Goal: Task Accomplishment & Management: Use online tool/utility

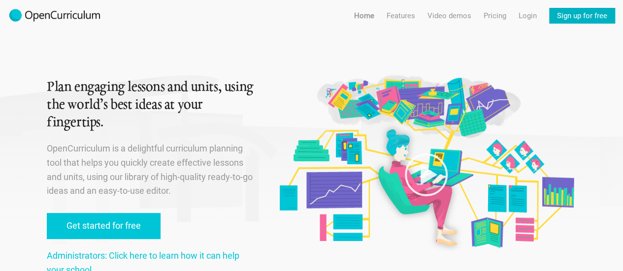
click at [557, 12] on link "Sign up for free" at bounding box center [582, 16] width 66 height 16
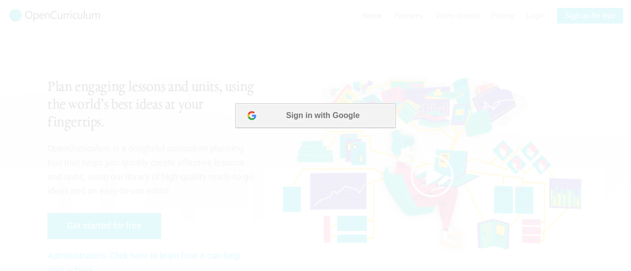
click at [352, 123] on button "Sign in with Google" at bounding box center [315, 115] width 160 height 25
click at [324, 117] on button "Sign in with Google" at bounding box center [315, 115] width 160 height 25
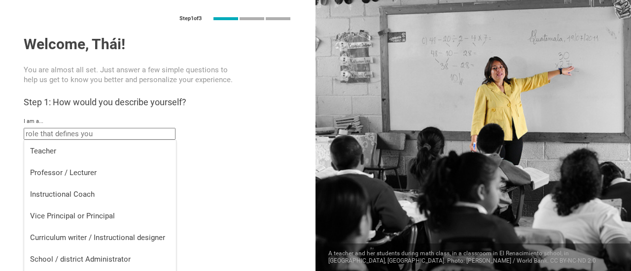
click at [122, 135] on input "text" at bounding box center [100, 134] width 152 height 12
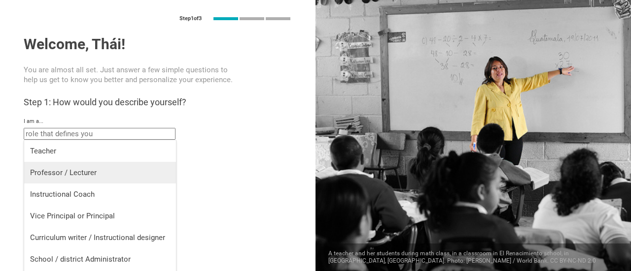
click at [112, 177] on div "Professor / Lecturer" at bounding box center [100, 173] width 140 height 10
type input "Professor / Lecturer"
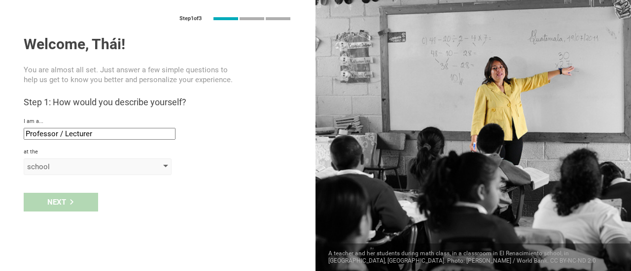
click at [81, 173] on div "school" at bounding box center [98, 167] width 148 height 17
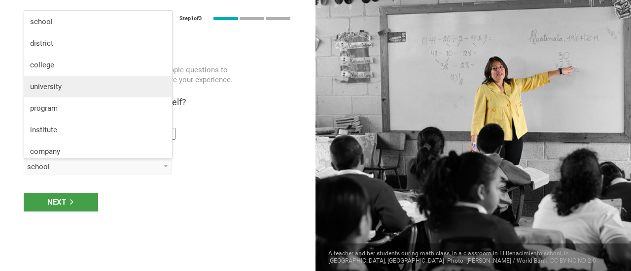
click at [117, 78] on li "university" at bounding box center [98, 87] width 148 height 22
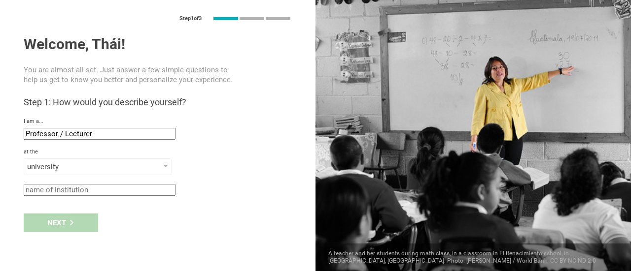
click at [88, 191] on input "text" at bounding box center [100, 190] width 152 height 12
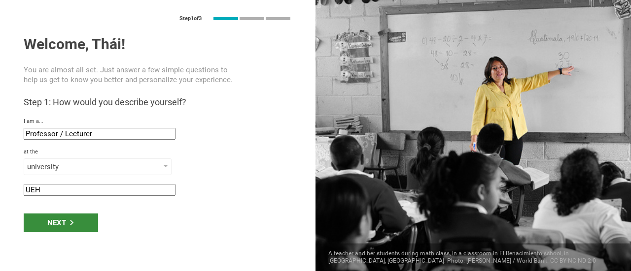
type input "UEH"
click at [61, 230] on div "Next" at bounding box center [61, 223] width 74 height 19
type input "Ho Chi Minh City, Viet Nam"
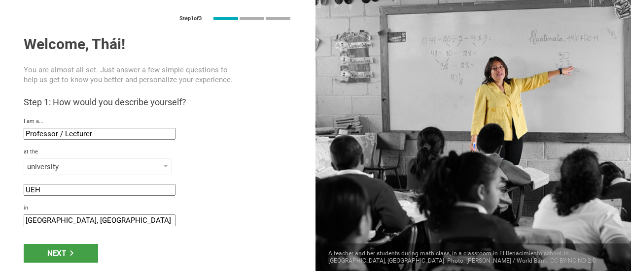
click at [64, 242] on div "Next" at bounding box center [157, 253] width 315 height 31
click at [65, 248] on div "Next" at bounding box center [61, 253] width 74 height 19
click at [82, 246] on div "Next" at bounding box center [61, 253] width 74 height 19
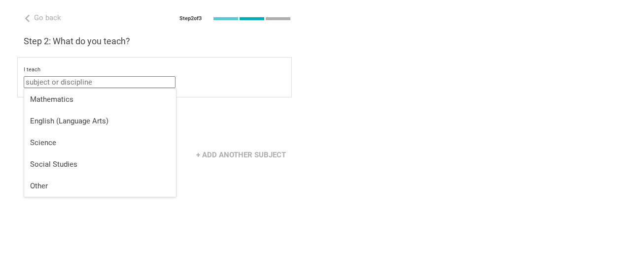
click at [126, 83] on input "text" at bounding box center [100, 82] width 152 height 12
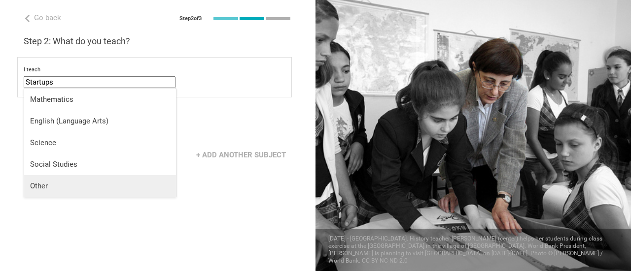
click at [71, 176] on li "Other" at bounding box center [100, 186] width 152 height 22
type input "Other"
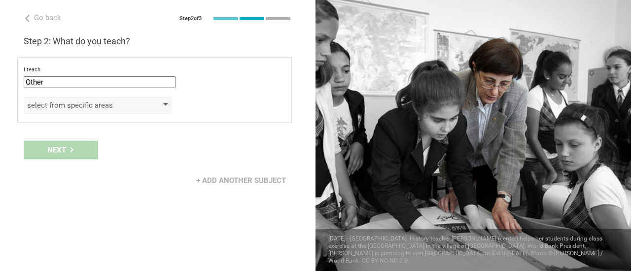
click at [82, 109] on div "select from specific areas" at bounding box center [83, 105] width 113 height 10
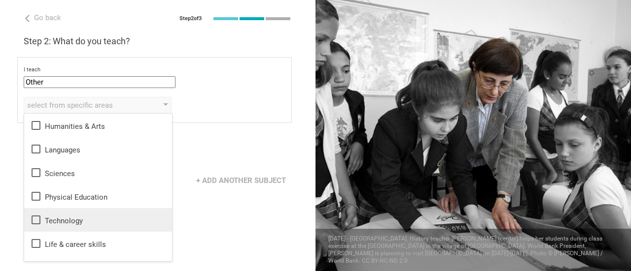
scroll to position [18, 0]
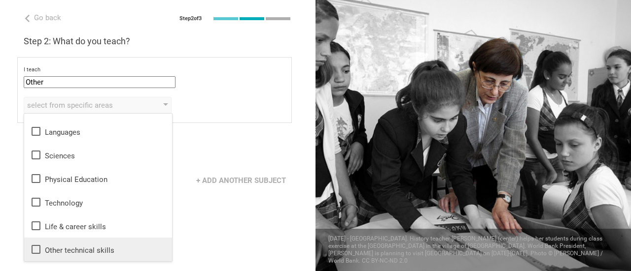
click at [34, 248] on icon at bounding box center [36, 250] width 12 height 12
click at [217, 136] on div "Next" at bounding box center [157, 150] width 315 height 31
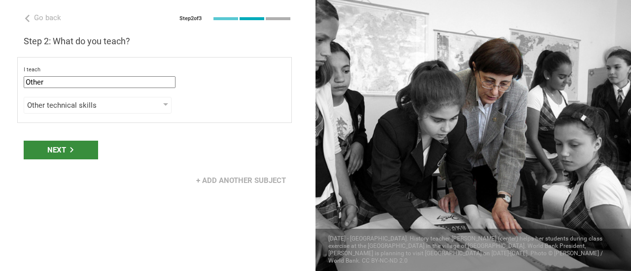
click at [69, 151] on icon at bounding box center [71, 149] width 5 height 5
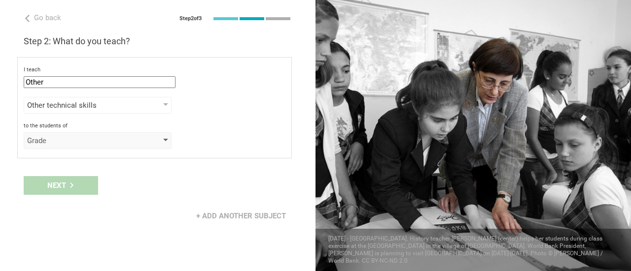
click at [86, 136] on div "Grade" at bounding box center [83, 141] width 113 height 10
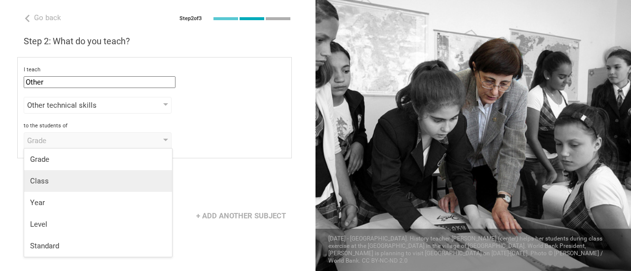
click at [89, 182] on div "Class" at bounding box center [98, 181] width 136 height 10
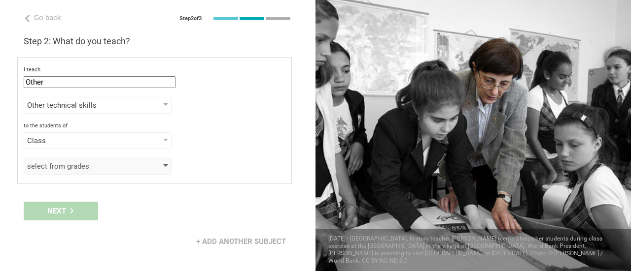
click at [98, 170] on div "select from grades" at bounding box center [98, 166] width 148 height 17
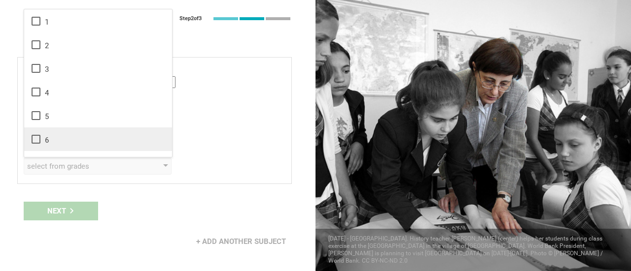
scroll to position [160, 0]
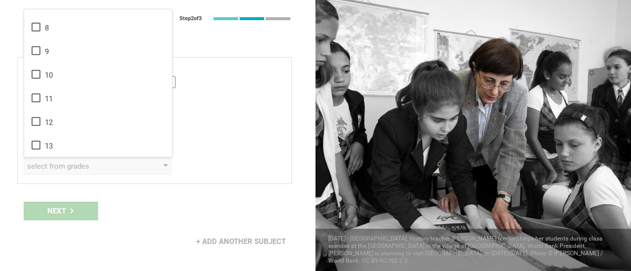
click at [214, 158] on div "select from grades 1 2 3 4 5 6 7 8 9 10 11 12 13" at bounding box center [155, 166] width 262 height 17
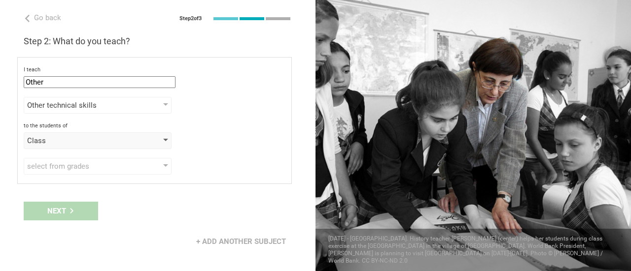
click at [159, 134] on div "Class" at bounding box center [98, 141] width 148 height 17
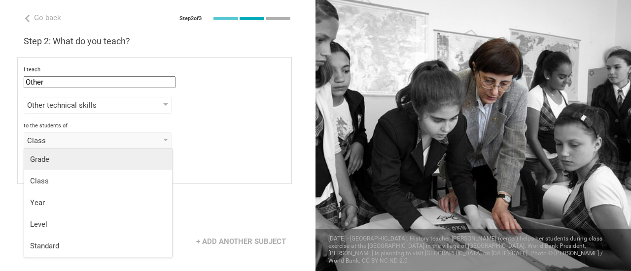
click at [120, 164] on div "Grade" at bounding box center [98, 160] width 136 height 10
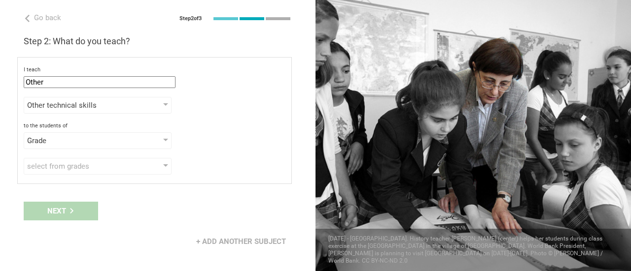
click at [120, 164] on div "select from grades" at bounding box center [83, 167] width 113 height 10
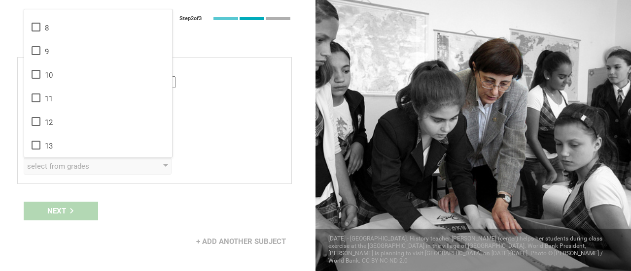
click at [221, 140] on div "Grade Grade Class Year Level Standard" at bounding box center [155, 141] width 262 height 17
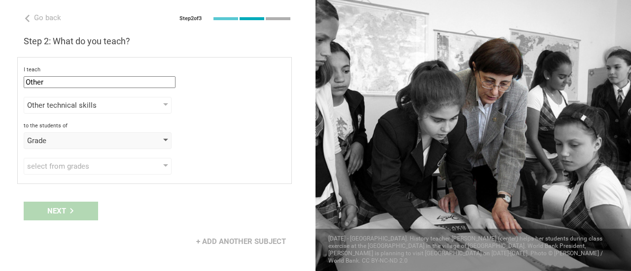
click at [148, 137] on div "Grade" at bounding box center [98, 141] width 148 height 17
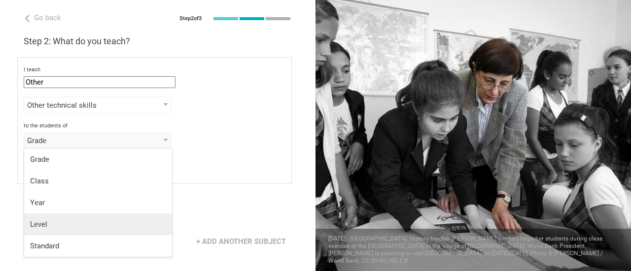
click at [115, 217] on li "Level" at bounding box center [98, 225] width 148 height 22
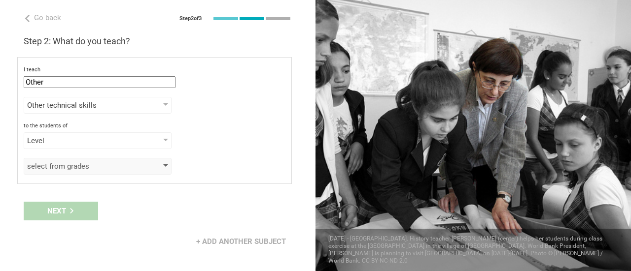
click at [120, 165] on div "select from grades" at bounding box center [83, 167] width 113 height 10
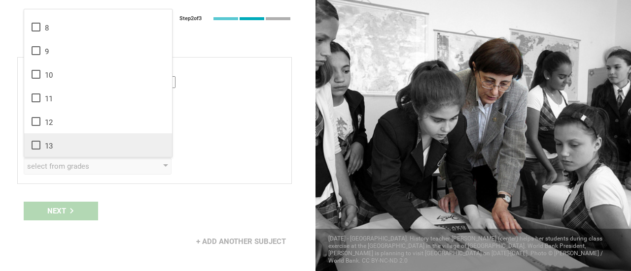
click at [115, 153] on li "13" at bounding box center [98, 145] width 148 height 24
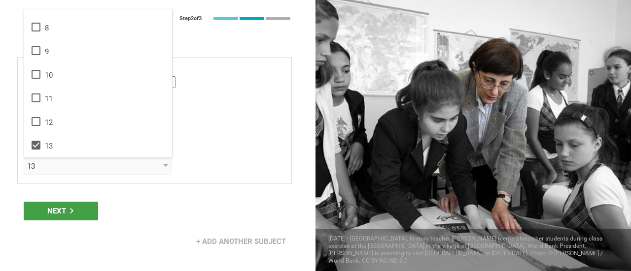
click at [77, 220] on div "Next" at bounding box center [157, 211] width 315 height 31
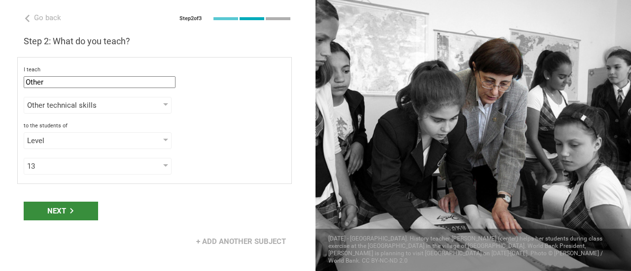
click at [80, 211] on div "Next" at bounding box center [61, 211] width 74 height 19
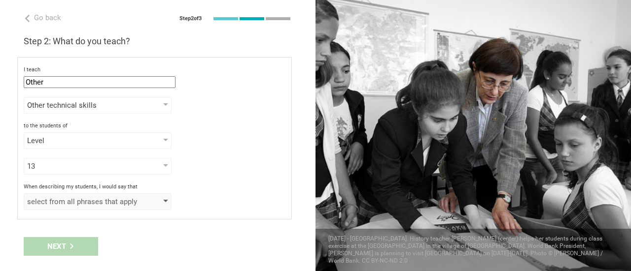
click at [100, 207] on div "select from all phrases that apply" at bounding box center [98, 202] width 148 height 17
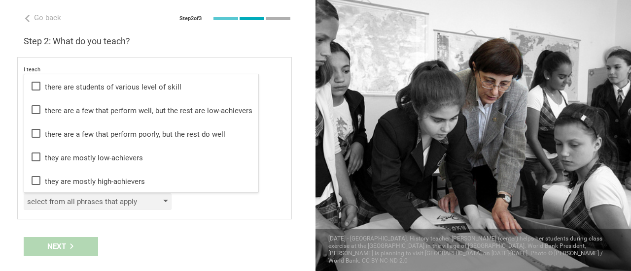
click at [123, 204] on div "select from all phrases that apply" at bounding box center [83, 202] width 113 height 10
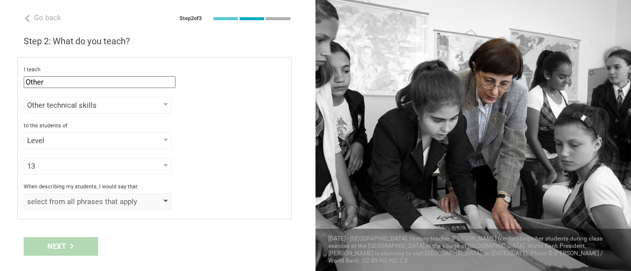
drag, startPoint x: 132, startPoint y: 222, endPoint x: 129, endPoint y: 197, distance: 25.4
click at [129, 197] on div "Go back Step 2 of 3 Welcome, Thái! You are almost all set. Just answer a few si…" at bounding box center [157, 135] width 315 height 271
click at [129, 197] on div "select from all phrases that apply" at bounding box center [83, 202] width 113 height 10
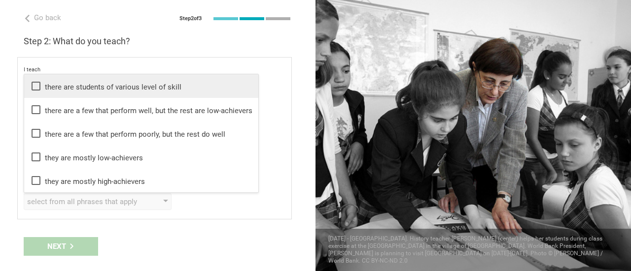
click at [153, 90] on div "there are students of various level of skill" at bounding box center [141, 86] width 222 height 12
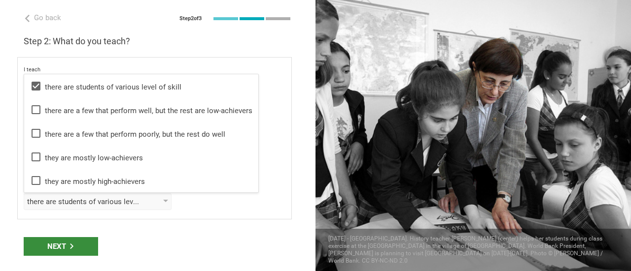
click at [82, 240] on div "Next" at bounding box center [61, 246] width 74 height 19
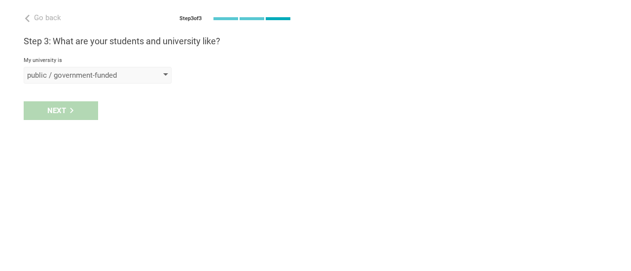
click at [148, 79] on div "public / government-funded" at bounding box center [98, 75] width 148 height 17
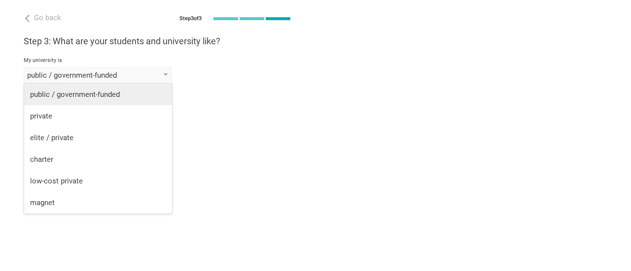
click at [115, 96] on div "public / government-funded" at bounding box center [98, 95] width 136 height 10
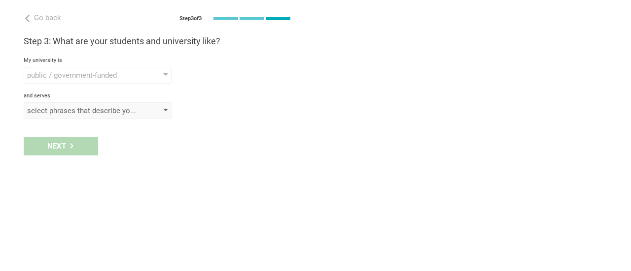
click at [109, 116] on div "select phrases that describe your student population" at bounding box center [98, 110] width 148 height 17
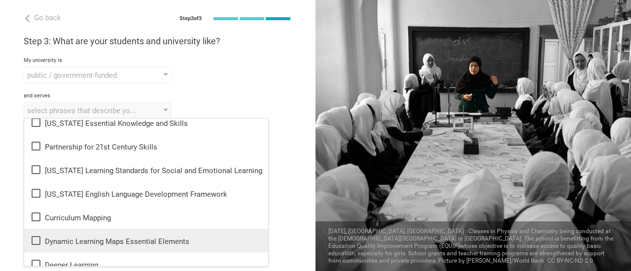
scroll to position [239, 0]
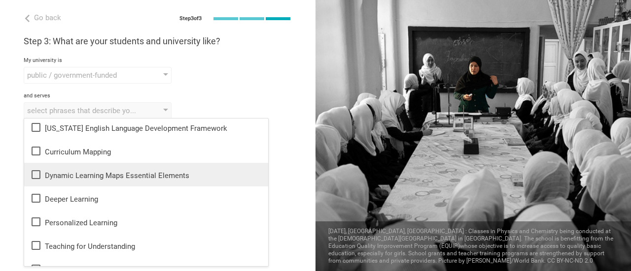
click at [181, 171] on div "Dynamic Learning Maps Essential Elements" at bounding box center [146, 175] width 232 height 12
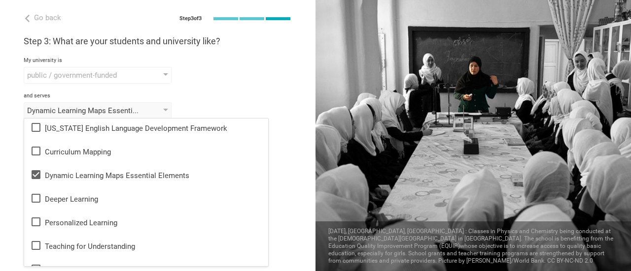
click at [279, 155] on div "Done" at bounding box center [157, 146] width 315 height 31
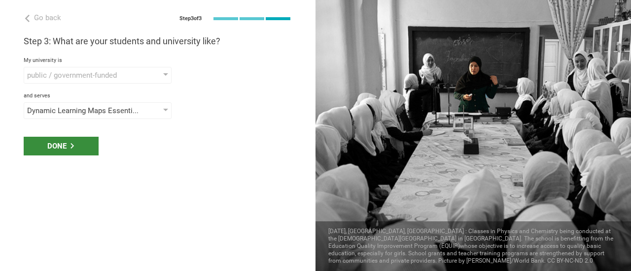
click at [81, 144] on div "Done" at bounding box center [61, 146] width 75 height 19
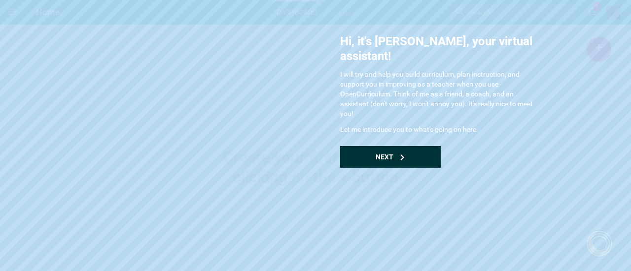
click at [413, 148] on div "Next" at bounding box center [390, 157] width 100 height 22
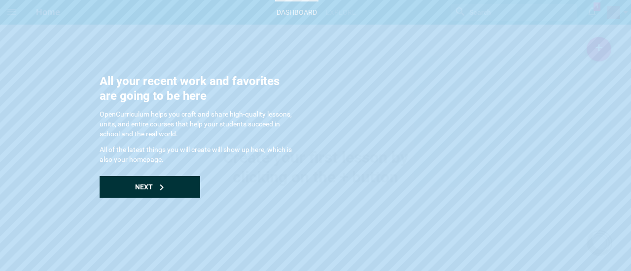
click at [164, 181] on div "Next" at bounding box center [150, 187] width 100 height 22
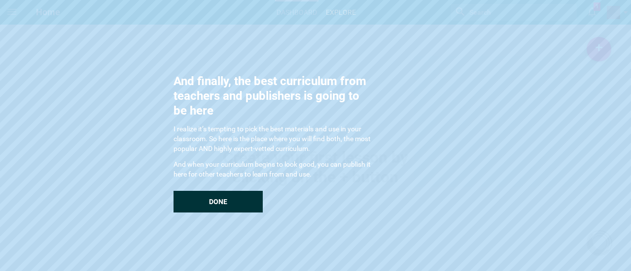
click at [204, 203] on div "Done" at bounding box center [217, 202] width 89 height 22
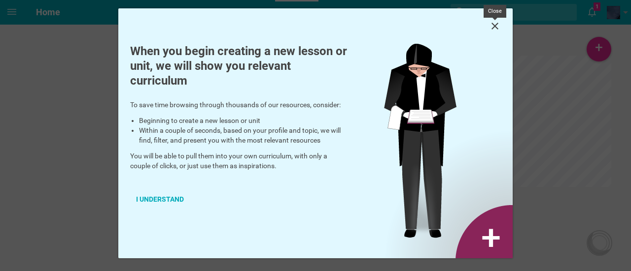
click at [499, 27] on icon at bounding box center [495, 26] width 12 height 12
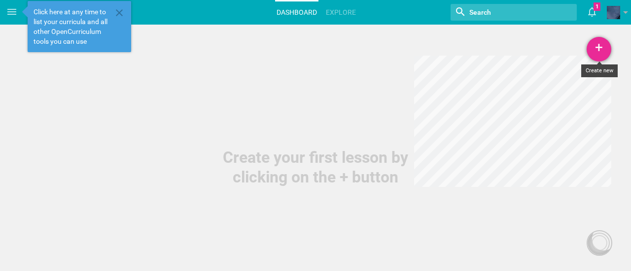
click at [593, 49] on div "+" at bounding box center [598, 49] width 25 height 25
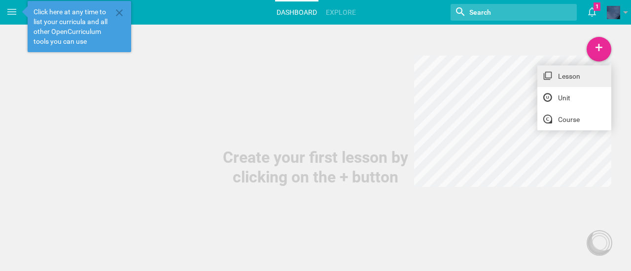
click at [568, 84] on link "Lesson" at bounding box center [574, 77] width 74 height 22
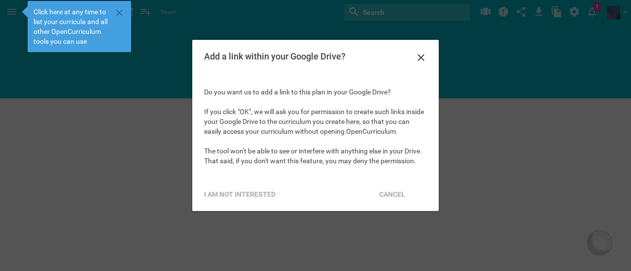
click at [421, 54] on icon at bounding box center [421, 58] width 12 height 12
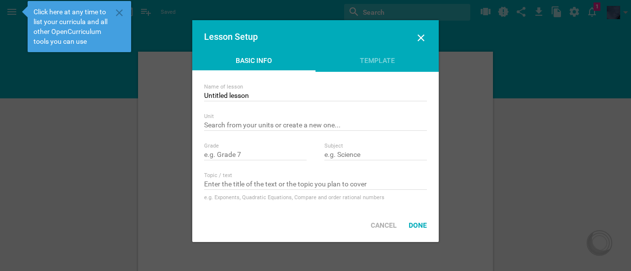
drag, startPoint x: 429, startPoint y: 39, endPoint x: 423, endPoint y: 37, distance: 6.2
click at [427, 39] on div "Lesson Setup" at bounding box center [315, 37] width 246 height 35
click at [423, 37] on icon at bounding box center [421, 38] width 12 height 12
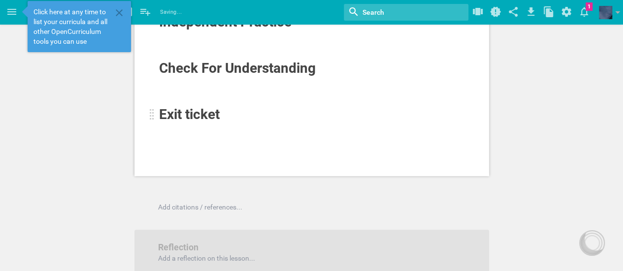
scroll to position [427, 0]
